Goal: Transaction & Acquisition: Purchase product/service

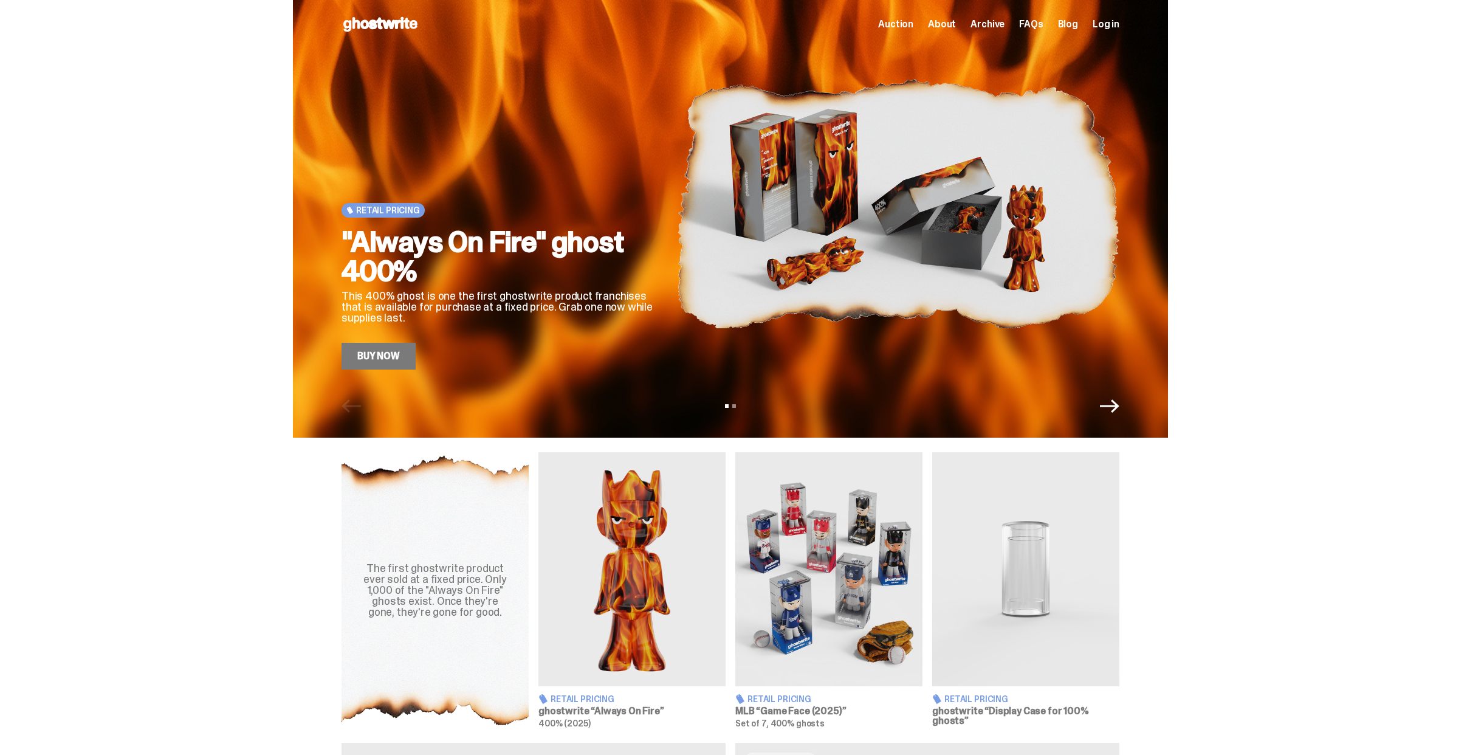
click at [393, 357] on link "Buy Now" at bounding box center [379, 356] width 74 height 27
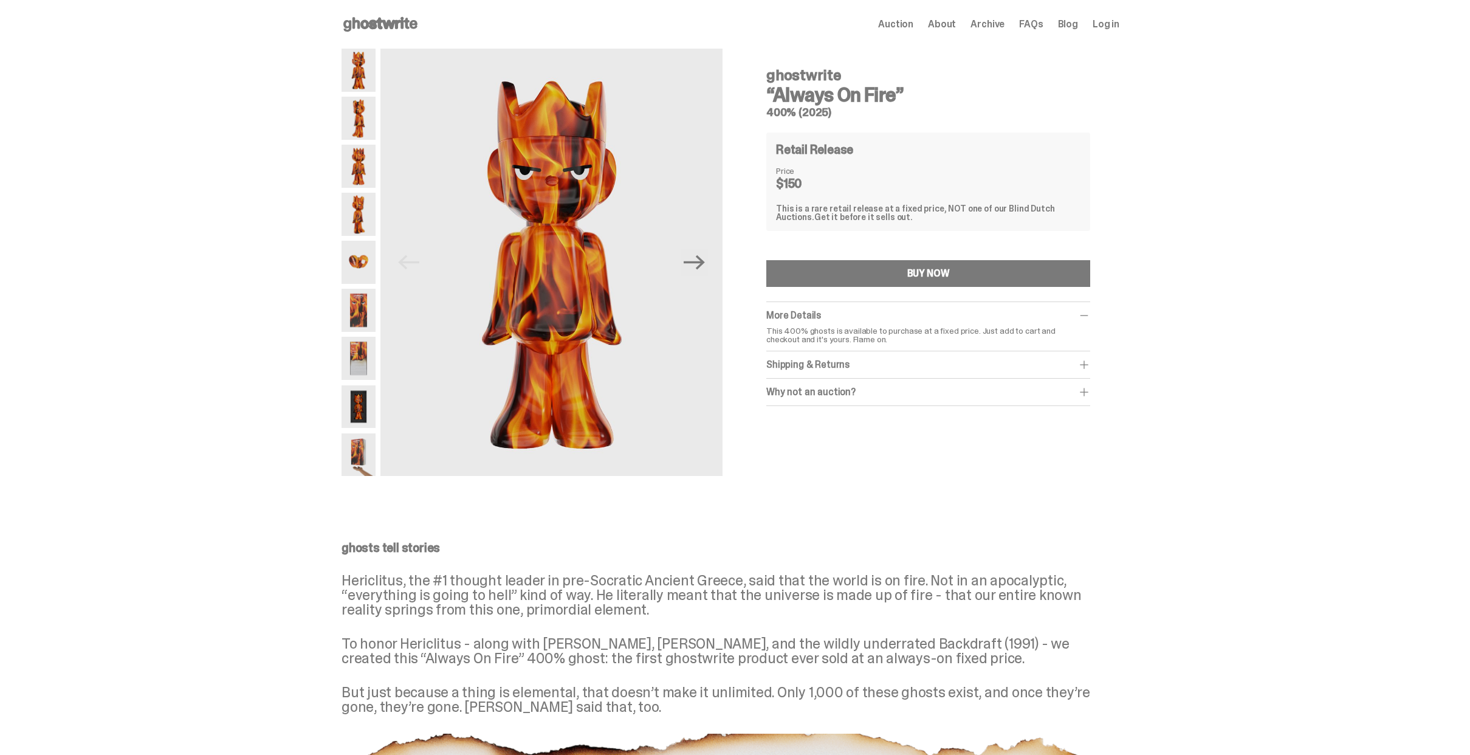
click at [986, 387] on div "Why not an auction?" at bounding box center [928, 392] width 324 height 12
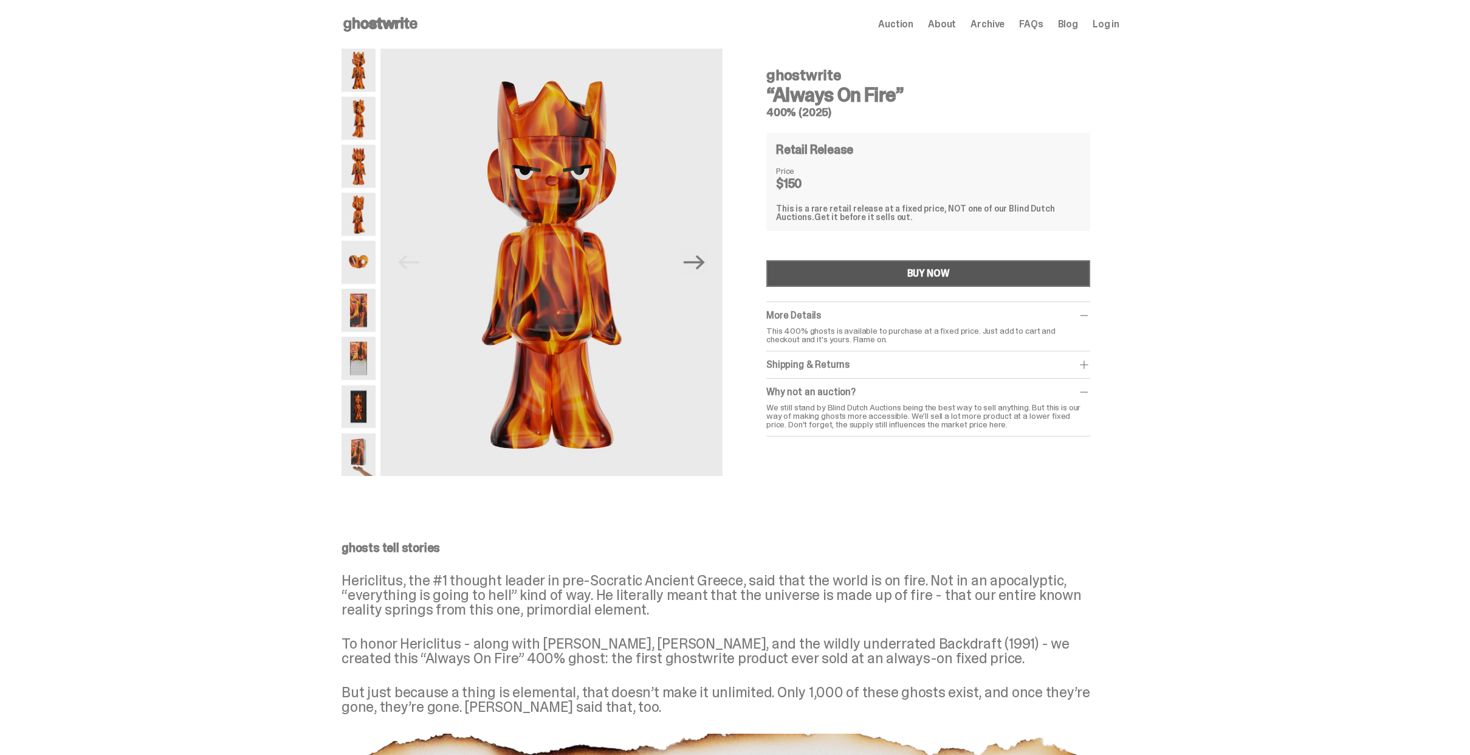
click at [862, 262] on button "BUY NOW" at bounding box center [928, 273] width 324 height 27
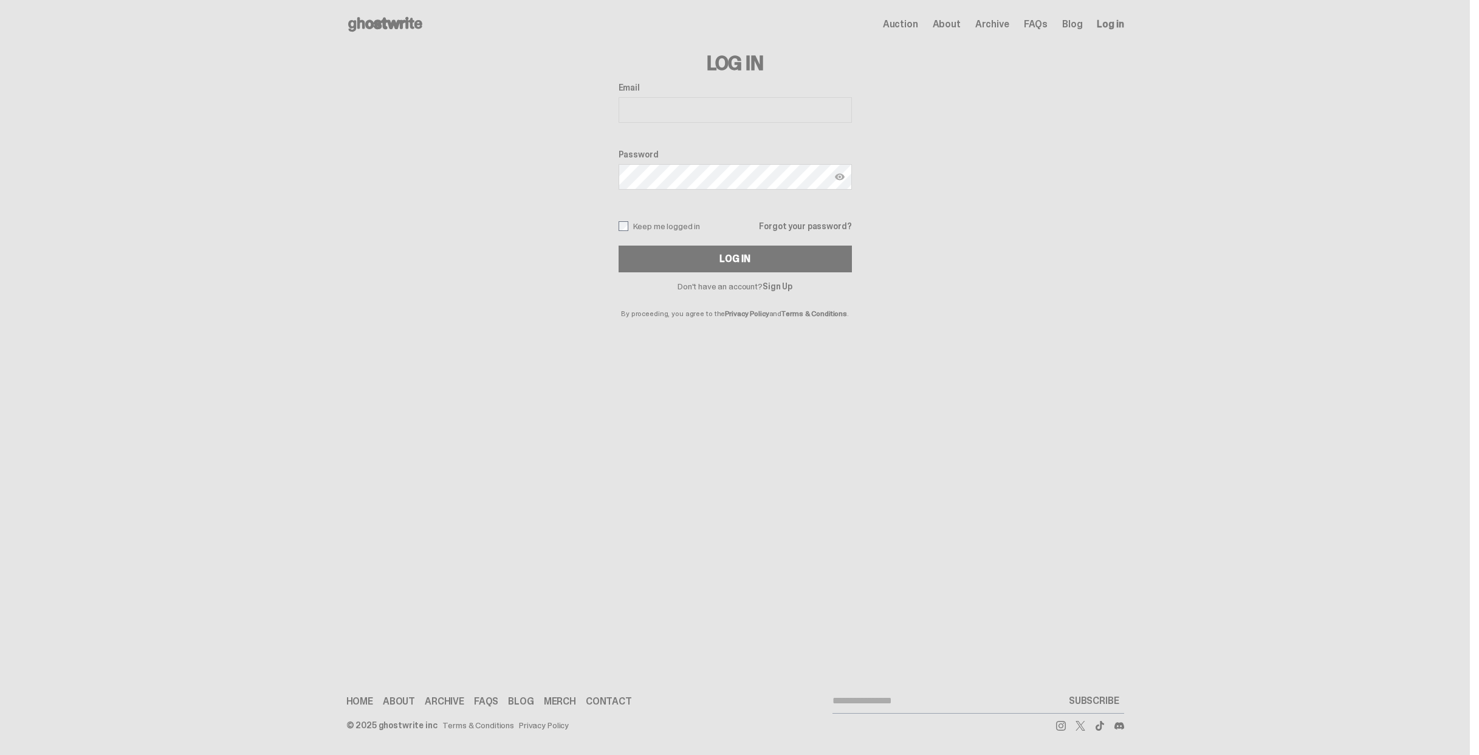
type input "**********"
click at [661, 256] on button "Log In" at bounding box center [735, 259] width 233 height 27
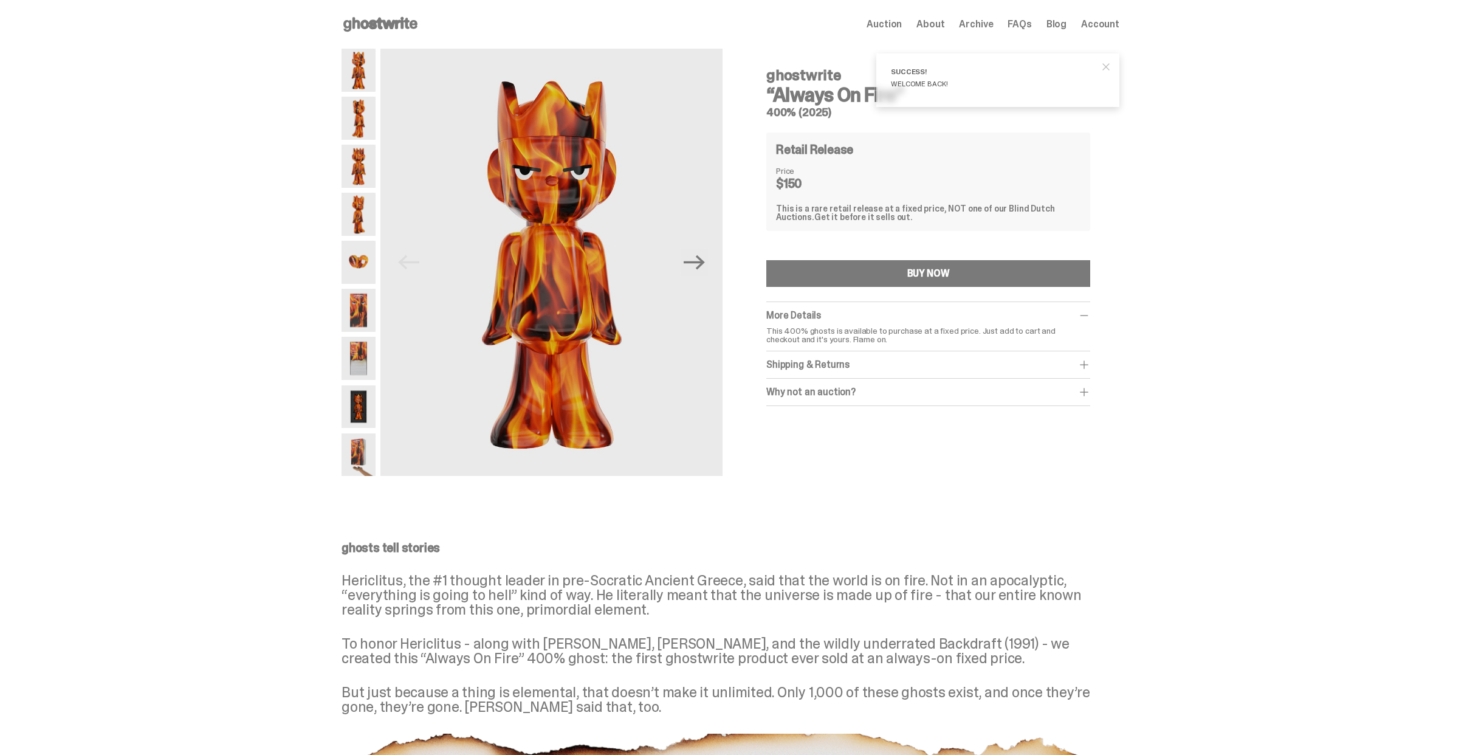
click at [920, 366] on div "Shipping & Returns" at bounding box center [928, 365] width 324 height 12
click at [964, 360] on div "Shipping & Returns" at bounding box center [928, 365] width 324 height 12
click at [365, 258] on img at bounding box center [359, 262] width 34 height 43
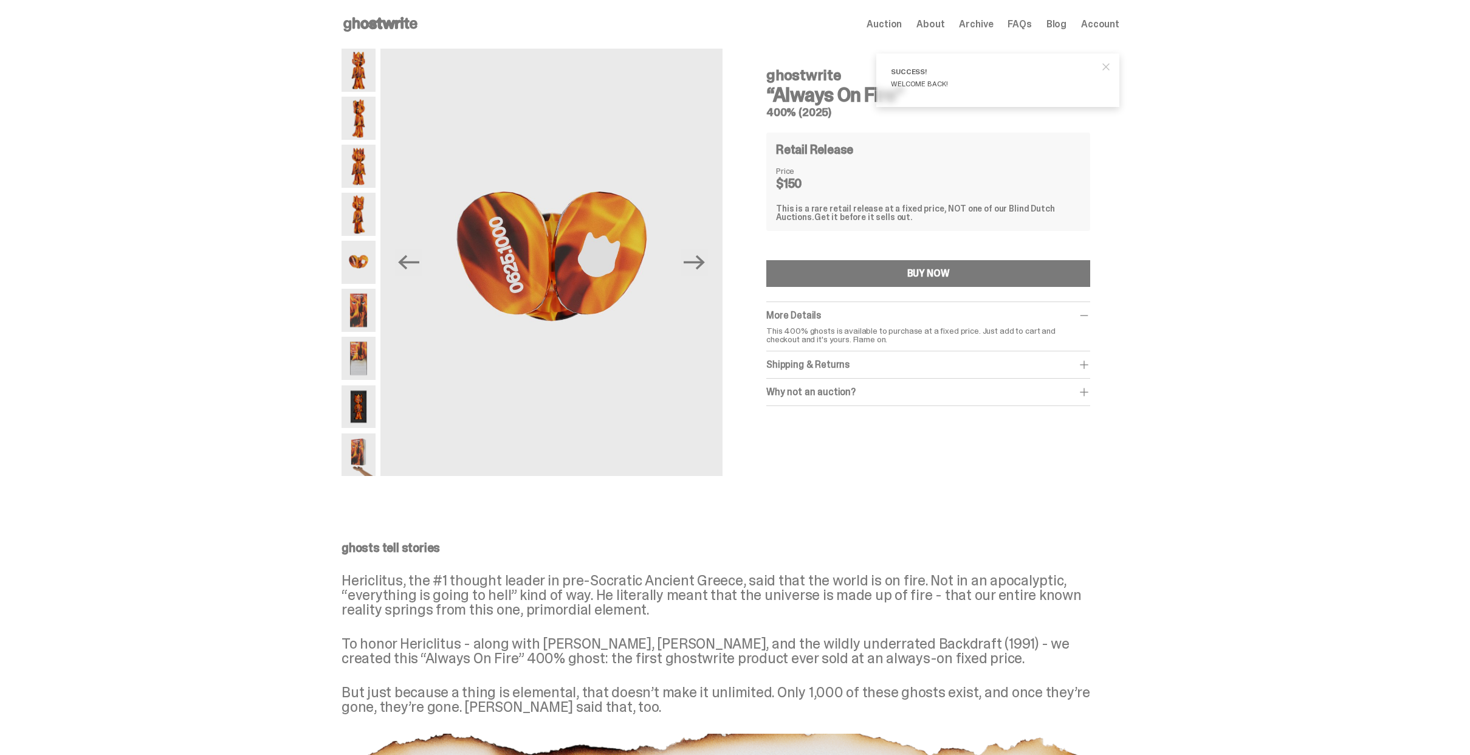
click at [361, 298] on img at bounding box center [359, 310] width 34 height 43
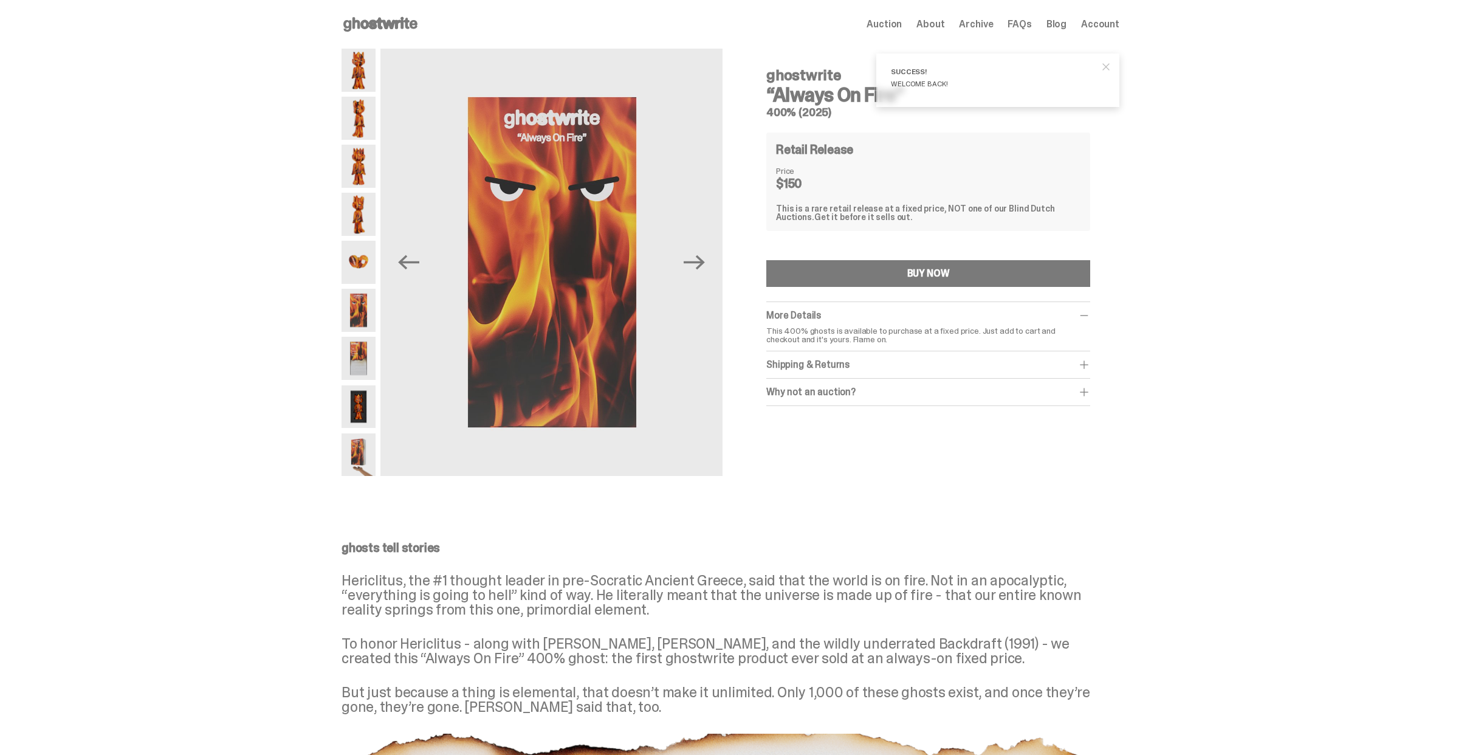
click at [359, 329] on img at bounding box center [359, 310] width 34 height 43
click at [365, 344] on img at bounding box center [359, 358] width 34 height 43
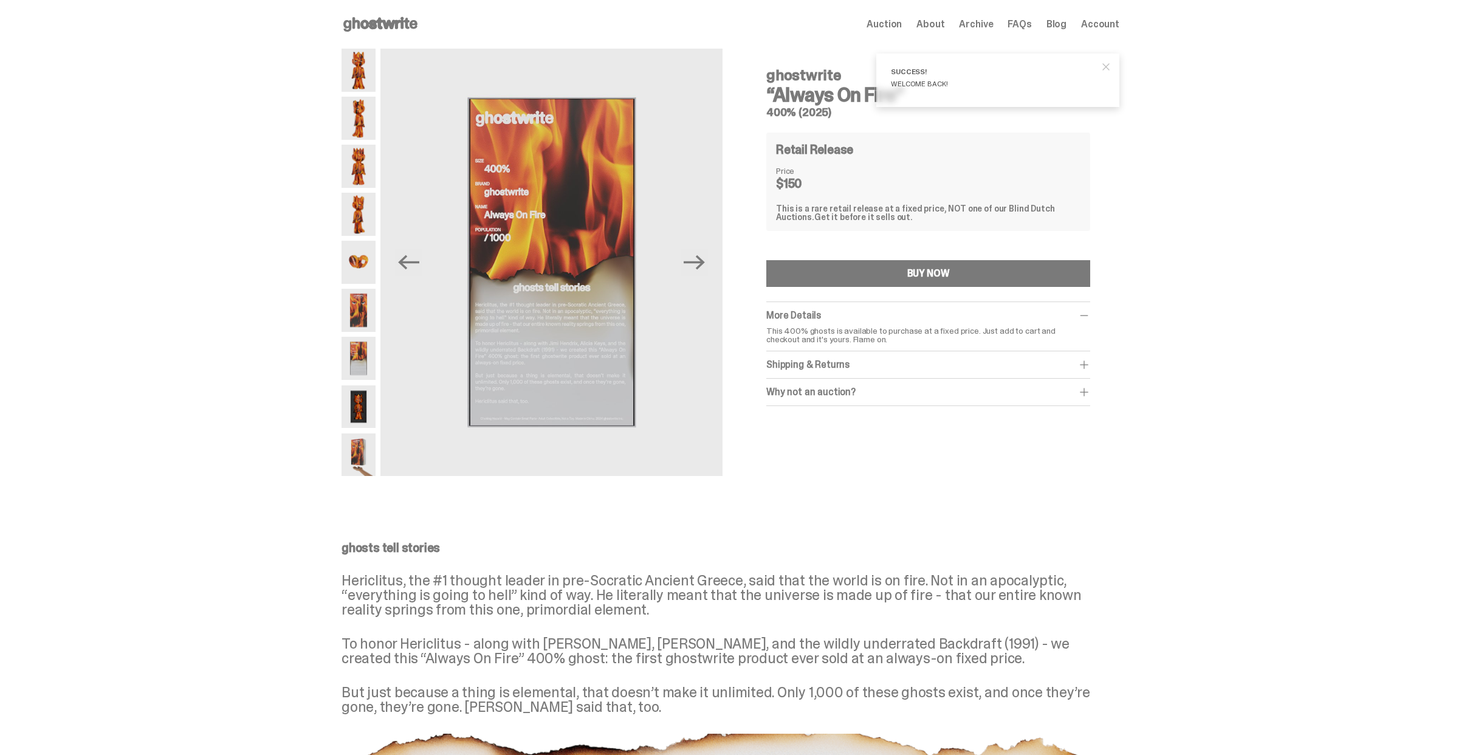
click at [354, 407] on img at bounding box center [359, 406] width 34 height 43
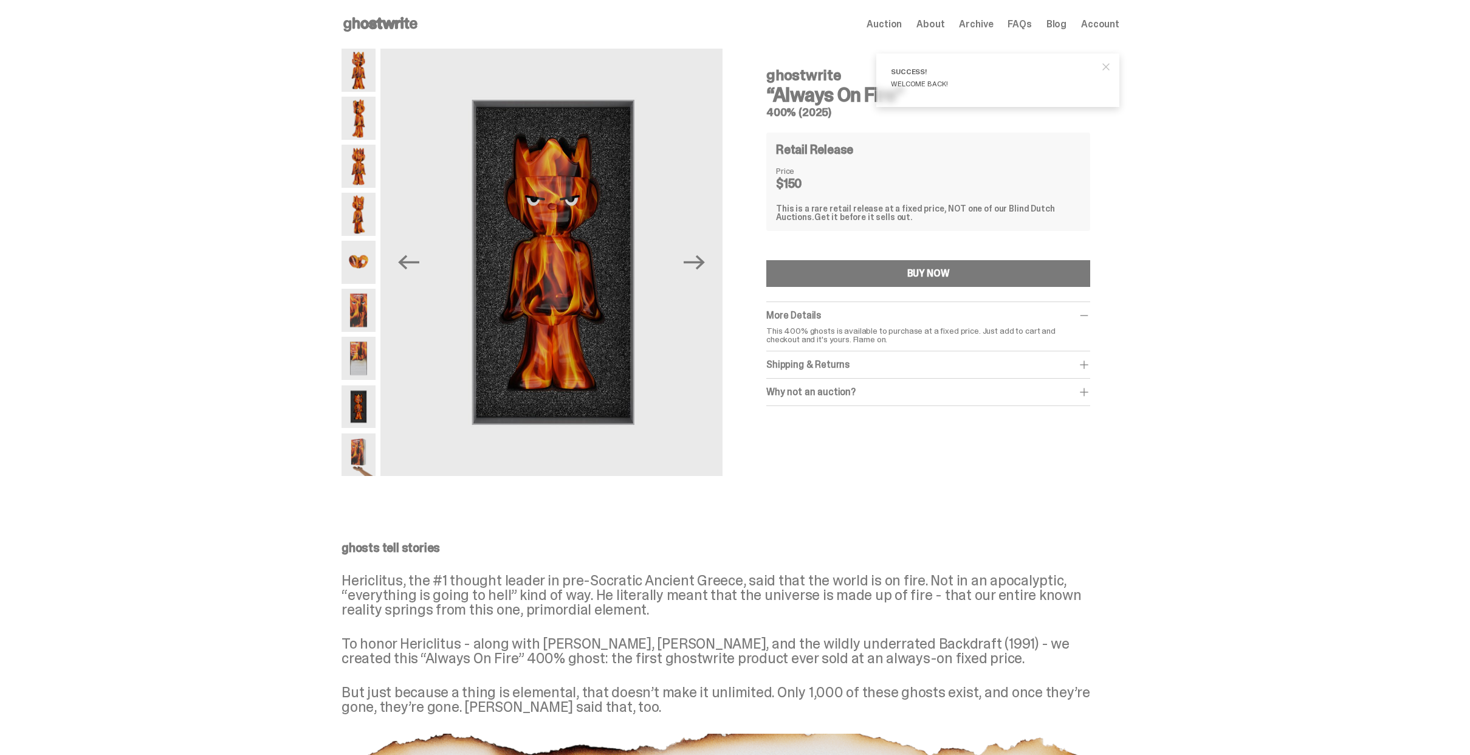
click at [365, 451] on img at bounding box center [359, 454] width 34 height 43
